Goal: Information Seeking & Learning: Learn about a topic

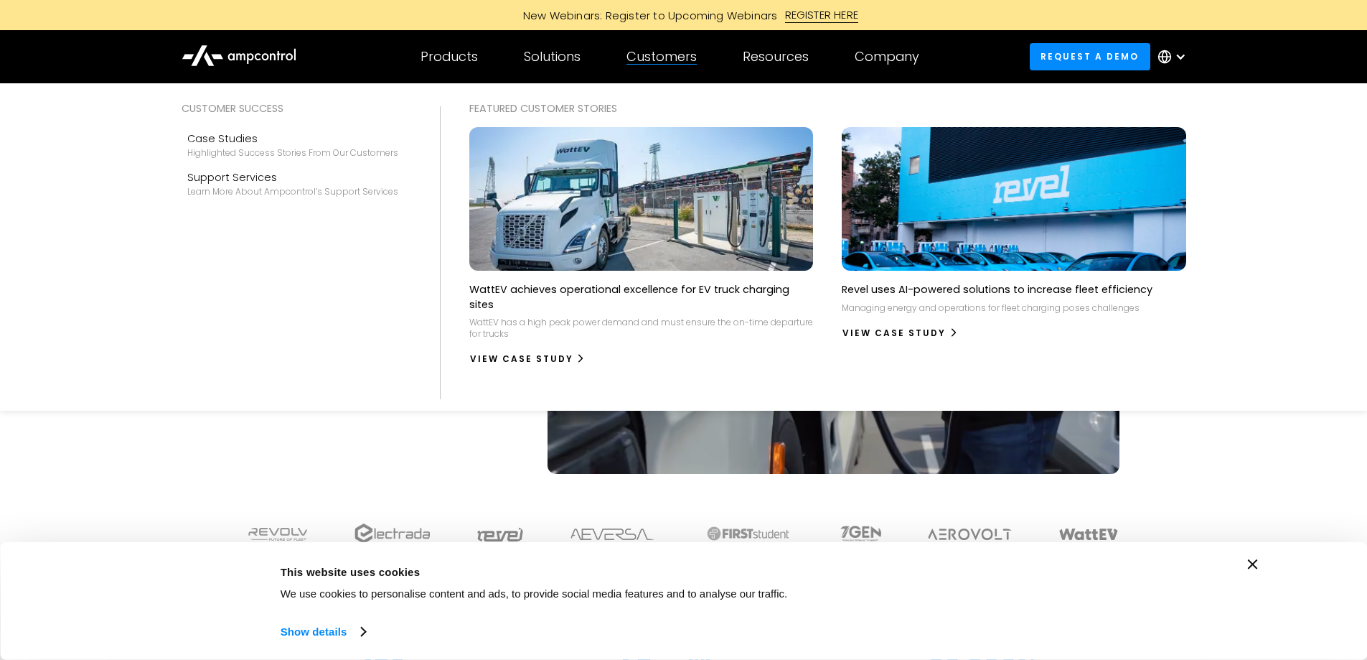
click at [680, 62] on div "Customers" at bounding box center [662, 57] width 70 height 16
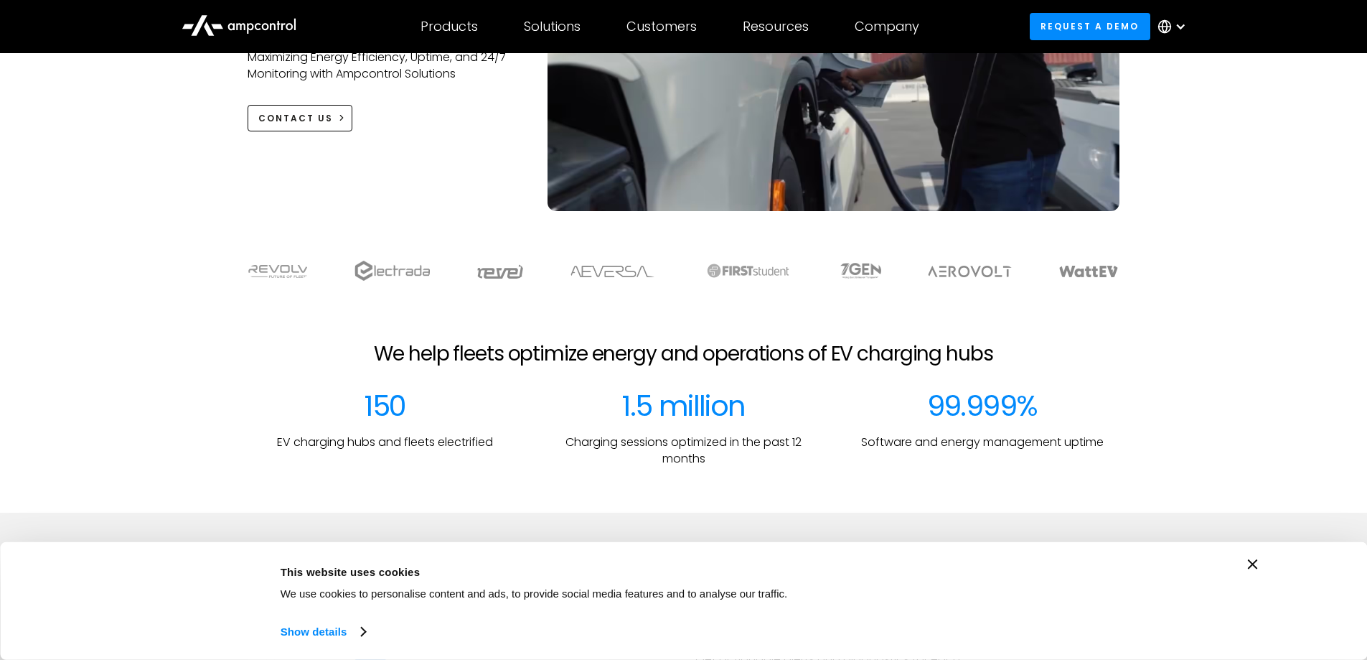
scroll to position [287, 0]
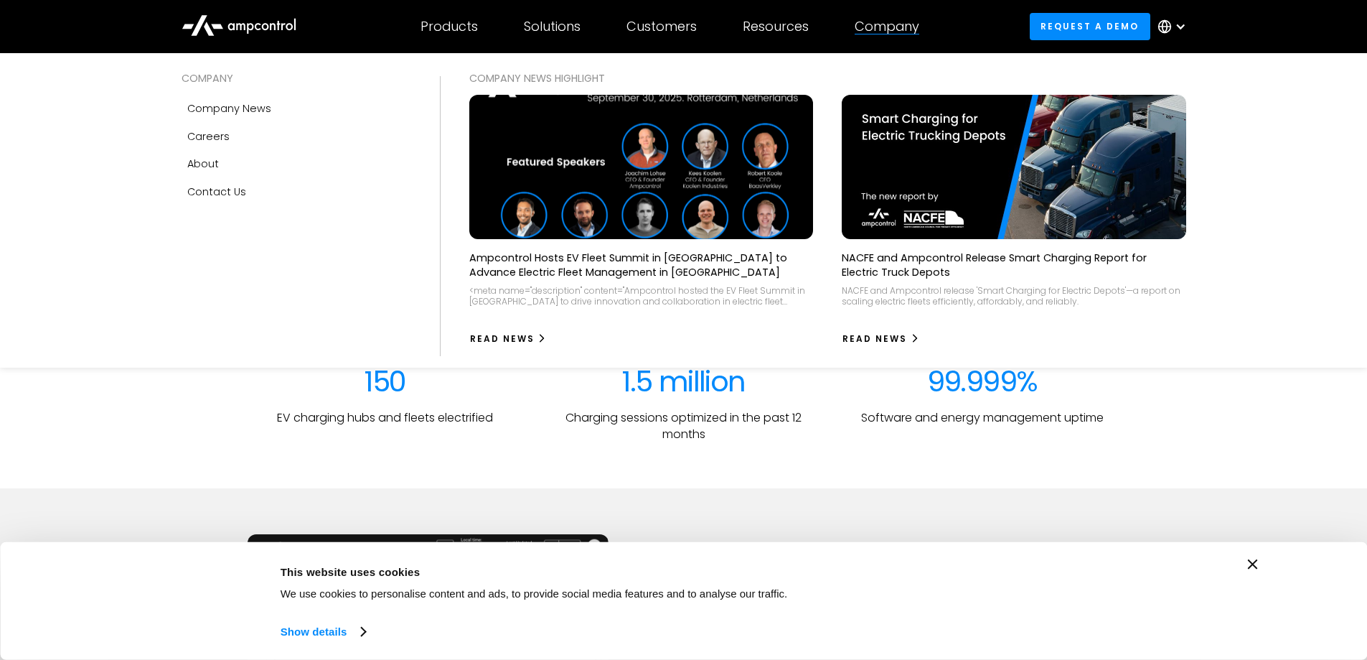
click at [698, 190] on img at bounding box center [641, 167] width 378 height 159
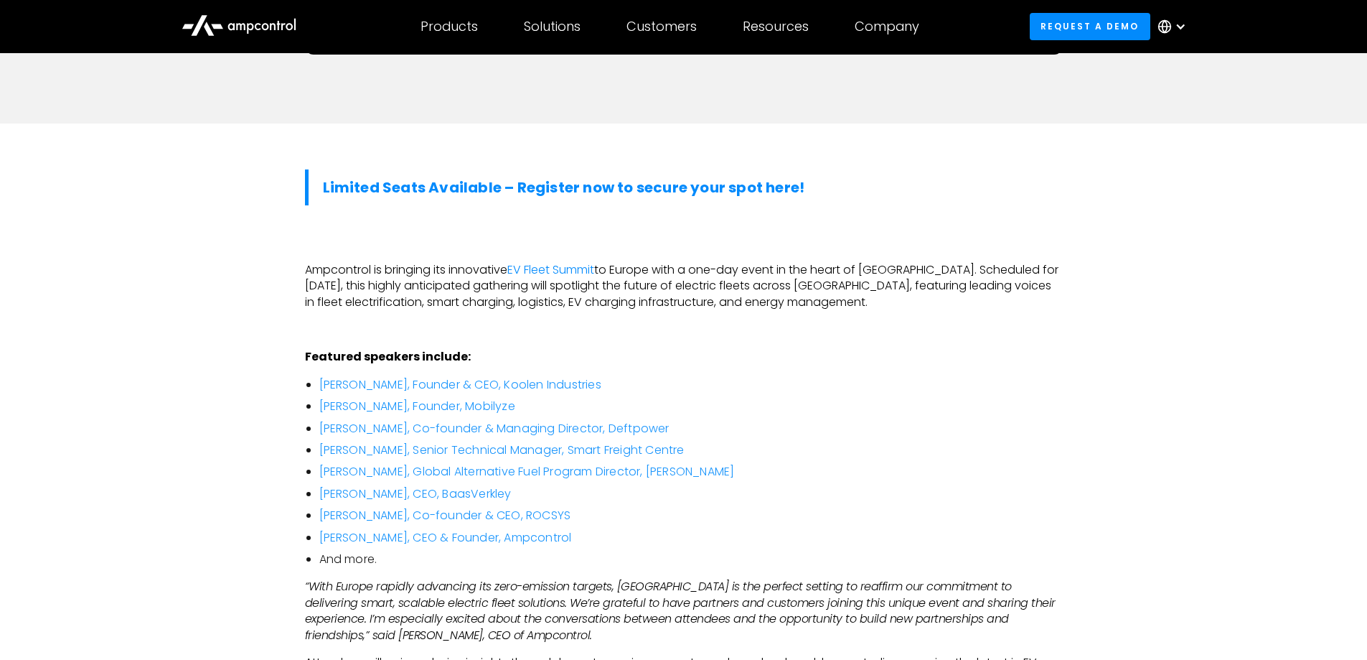
scroll to position [718, 0]
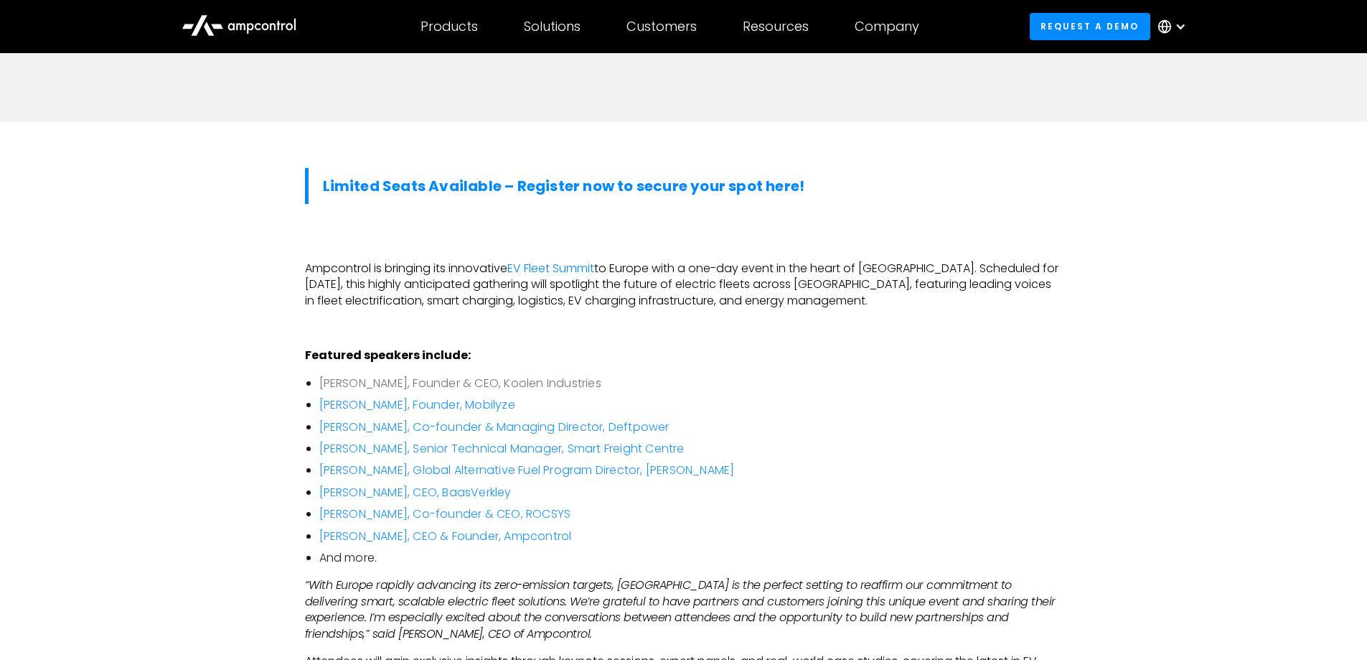
click at [391, 375] on link "Kees Koolen, Founder & CEO, Koolen Industries" at bounding box center [460, 383] width 282 height 17
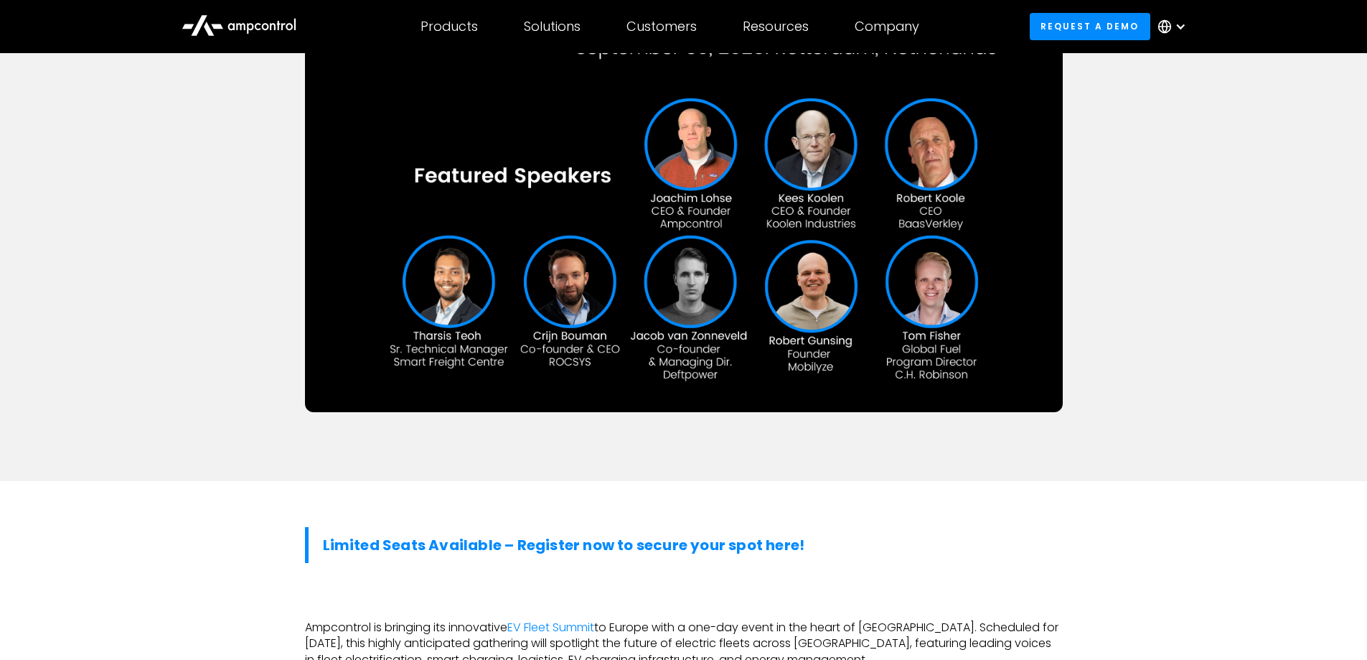
scroll to position [0, 0]
